Goal: Information Seeking & Learning: Learn about a topic

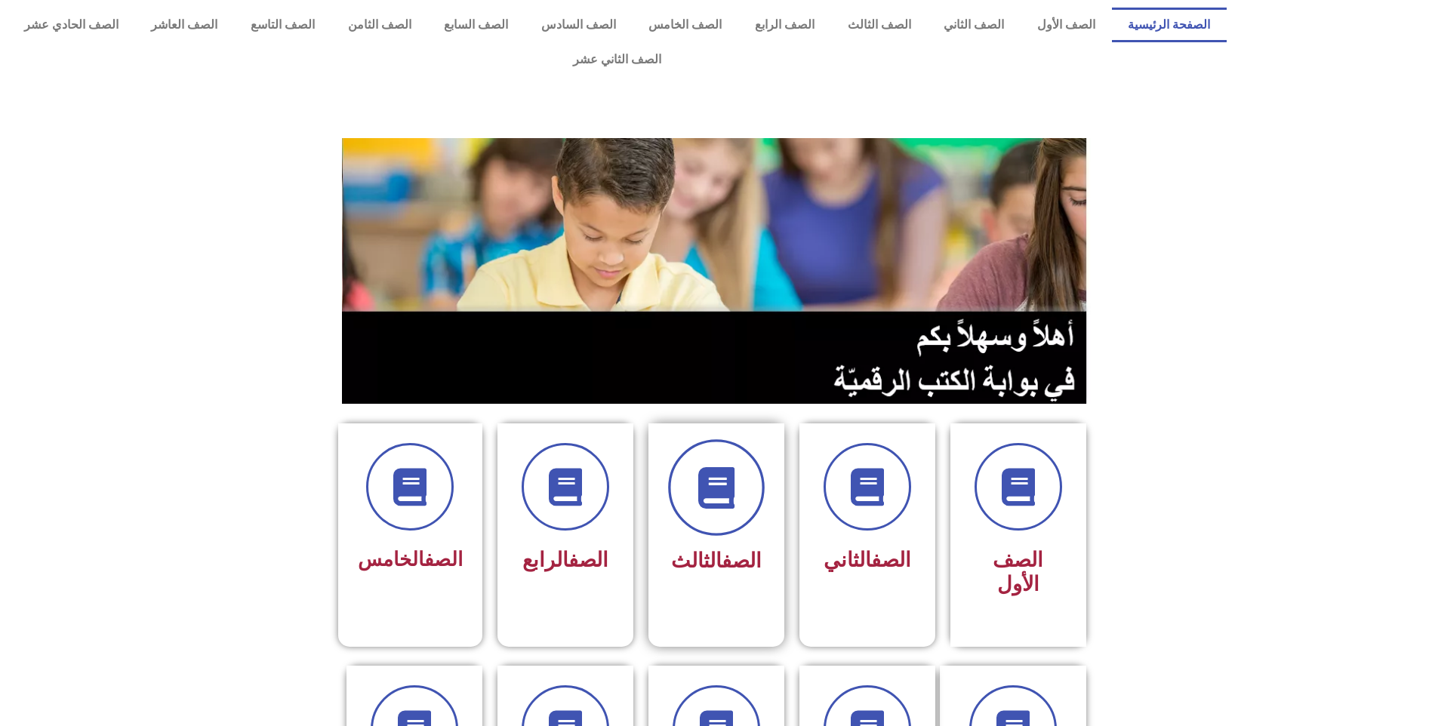
click at [713, 467] on icon at bounding box center [716, 488] width 42 height 42
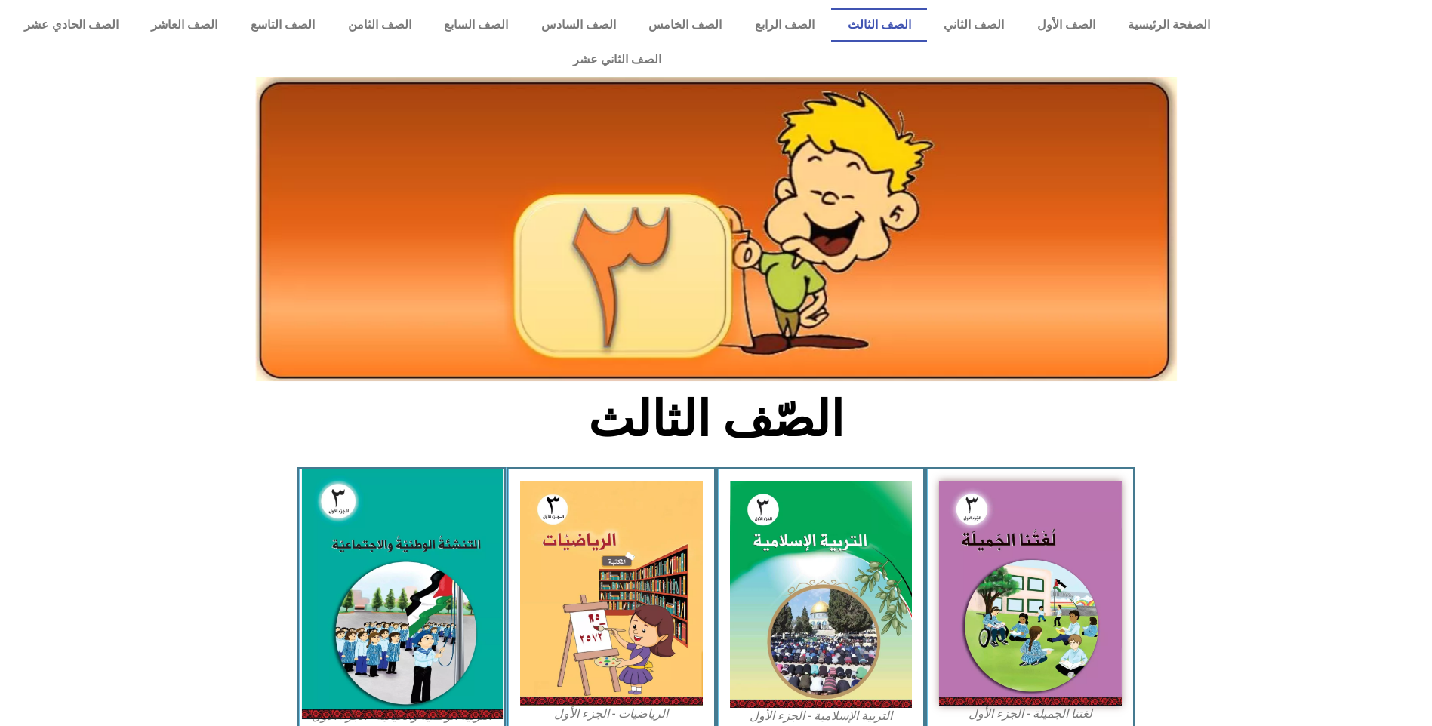
click at [365, 534] on img at bounding box center [401, 594] width 201 height 250
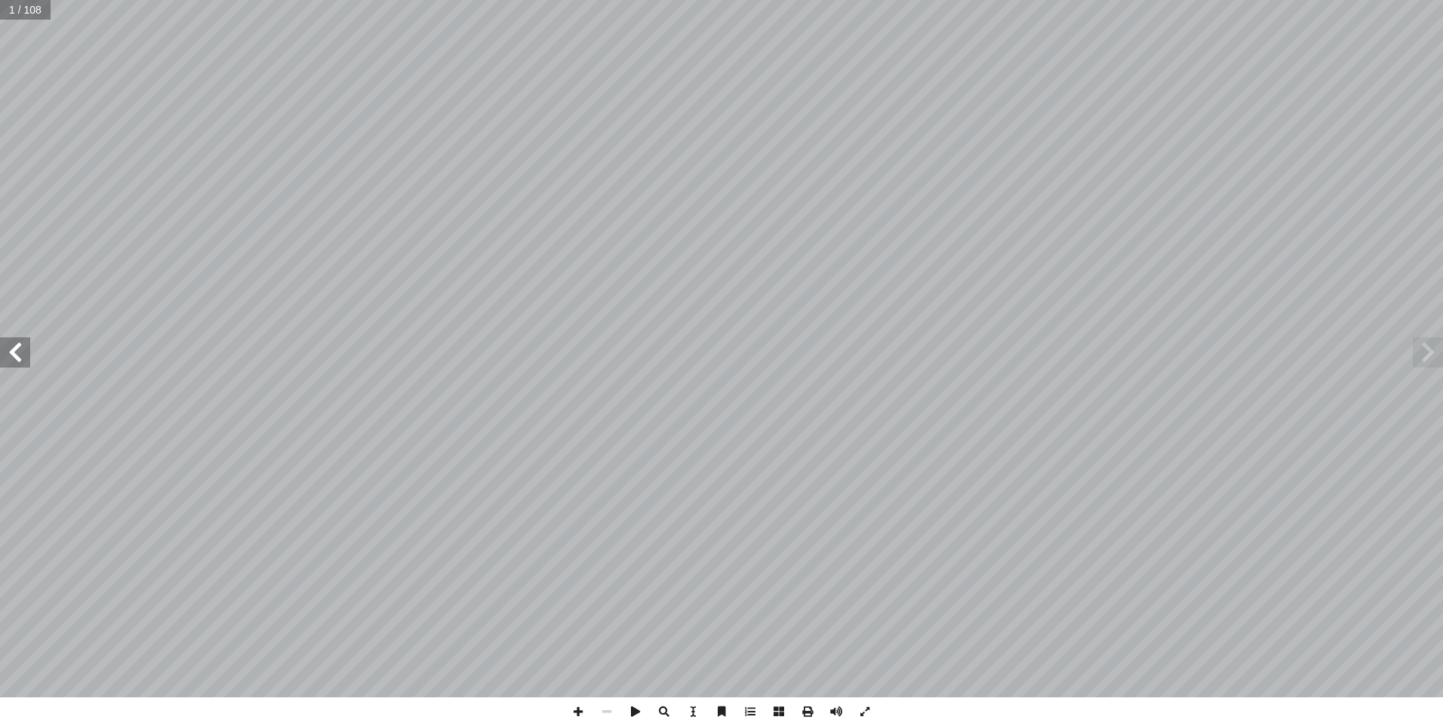
click at [24, 359] on span at bounding box center [15, 352] width 30 height 30
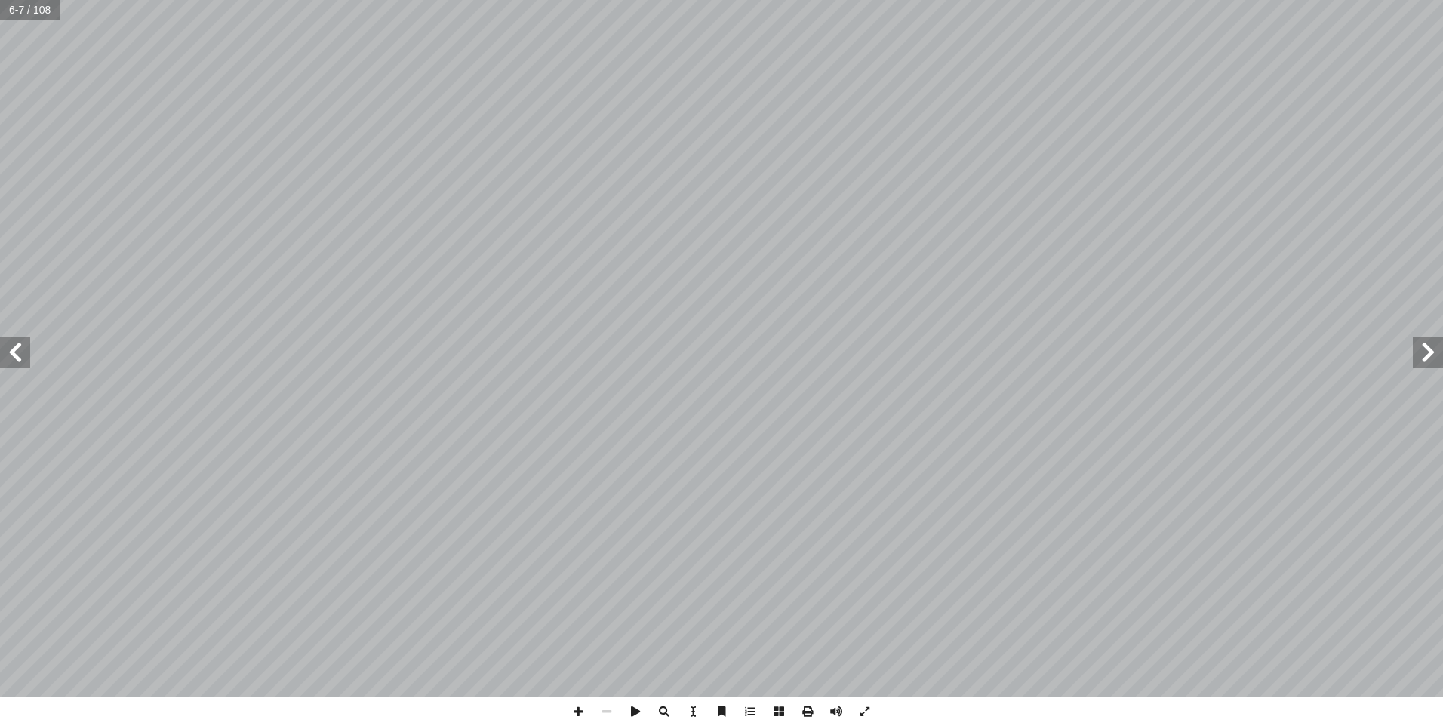
click at [24, 359] on span at bounding box center [15, 352] width 30 height 30
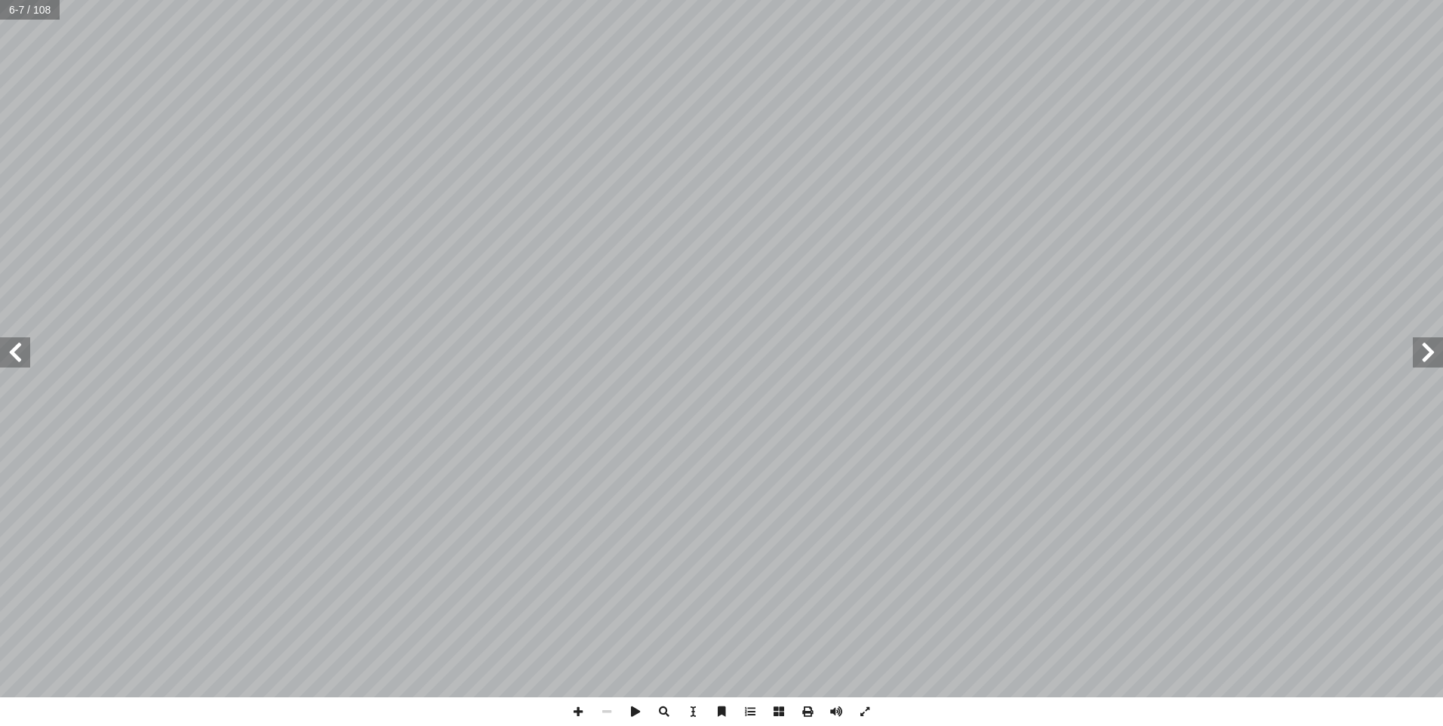
click at [24, 359] on span at bounding box center [15, 352] width 30 height 30
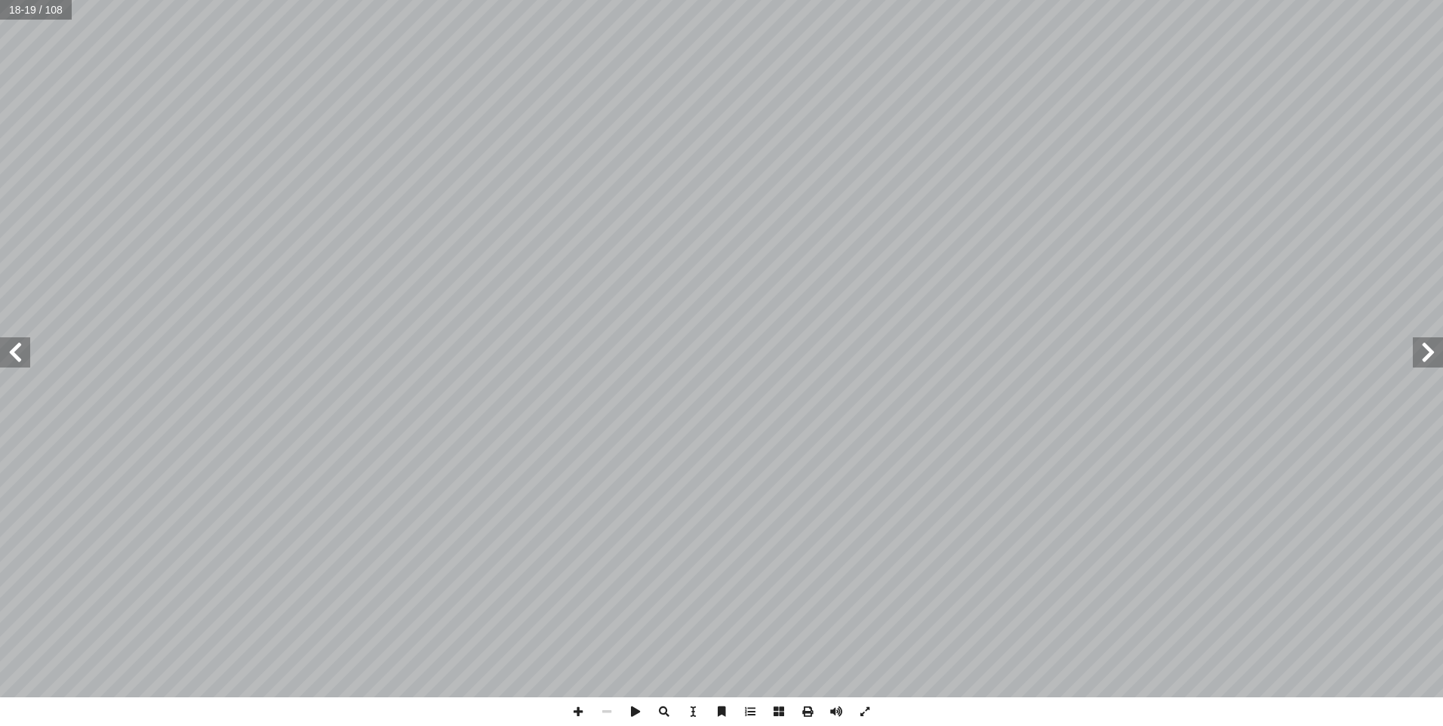
click at [24, 359] on span at bounding box center [15, 352] width 30 height 30
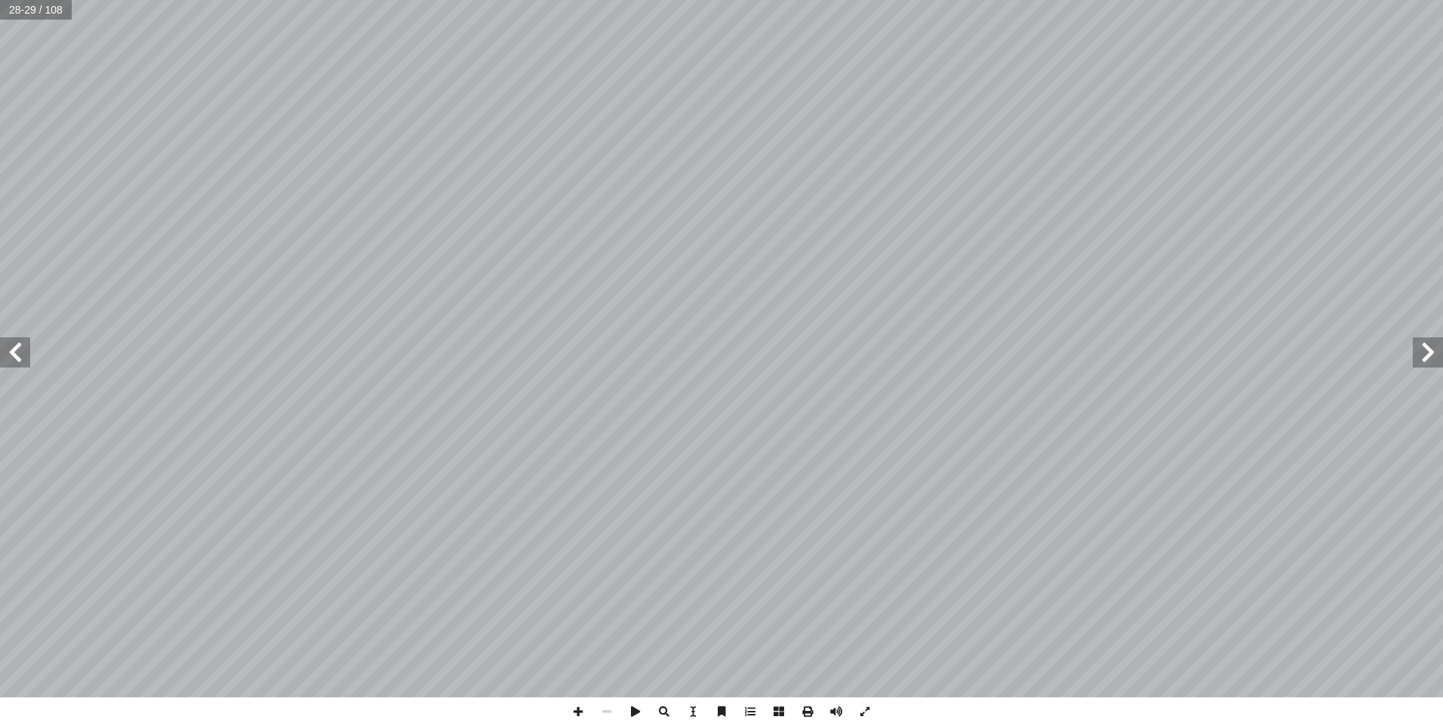
click at [24, 359] on span at bounding box center [15, 352] width 30 height 30
click at [19, 352] on span at bounding box center [15, 352] width 30 height 30
click at [26, 350] on span at bounding box center [15, 352] width 30 height 30
click at [17, 355] on span at bounding box center [15, 352] width 30 height 30
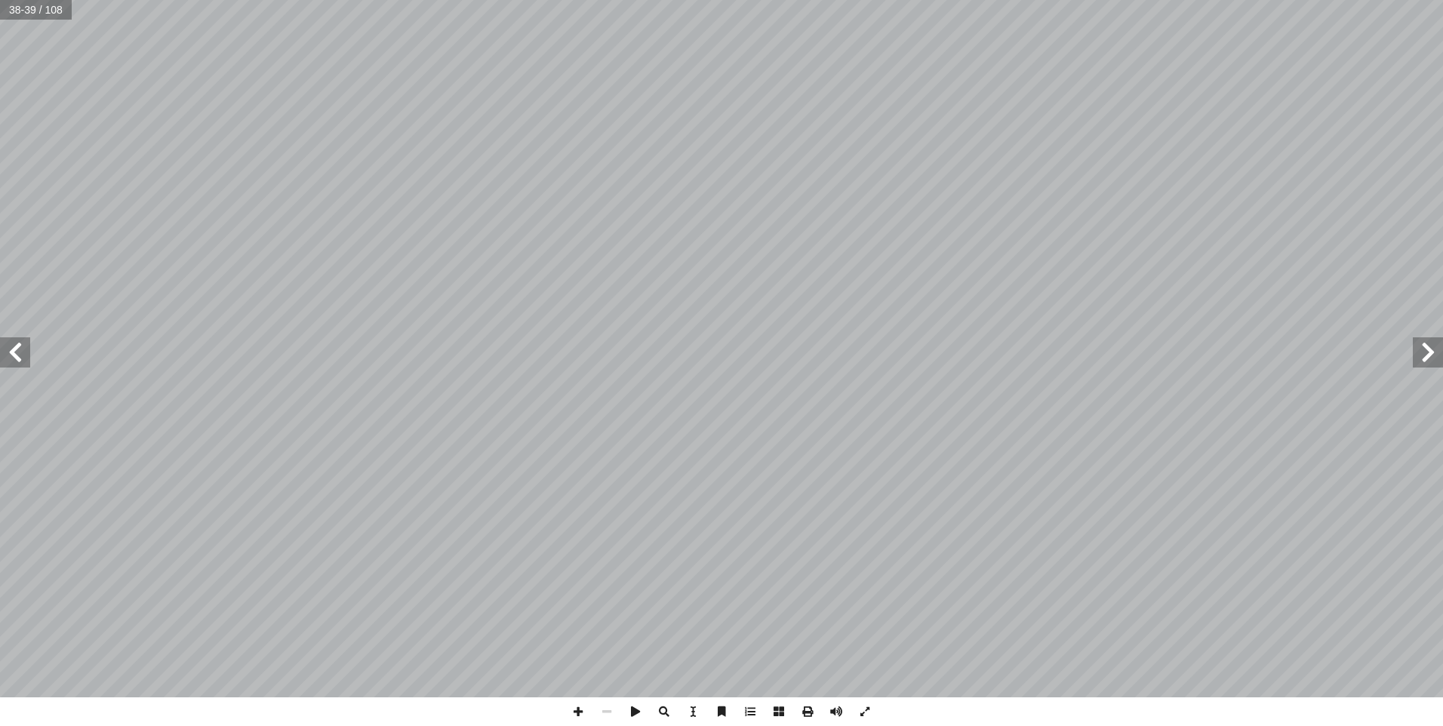
click at [18, 355] on span at bounding box center [15, 352] width 30 height 30
click at [1419, 349] on span at bounding box center [1428, 352] width 30 height 30
